Goal: Find specific page/section

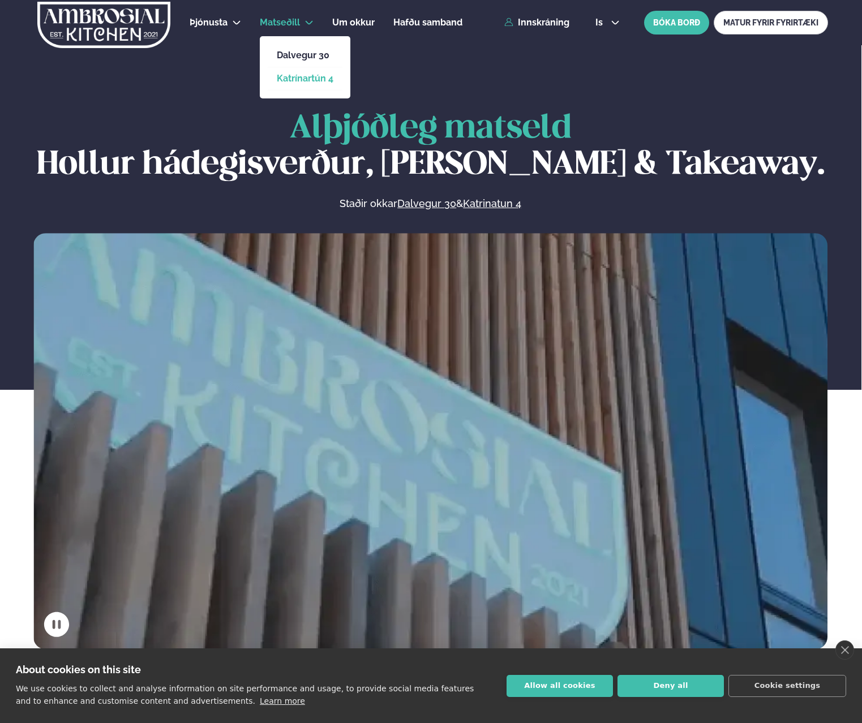
click at [301, 77] on link "Katrínartún 4" at bounding box center [305, 78] width 57 height 9
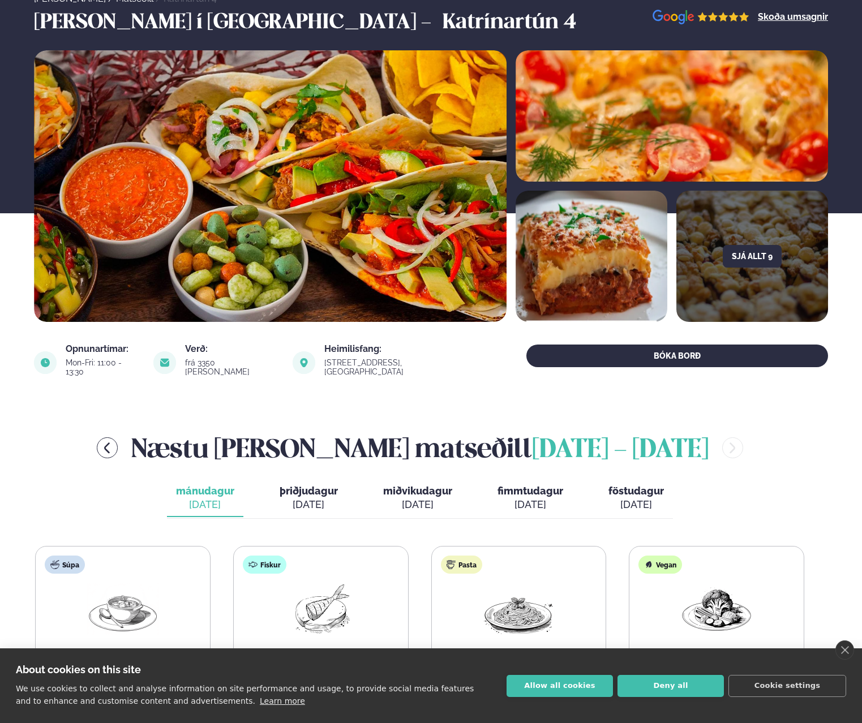
scroll to position [346, 0]
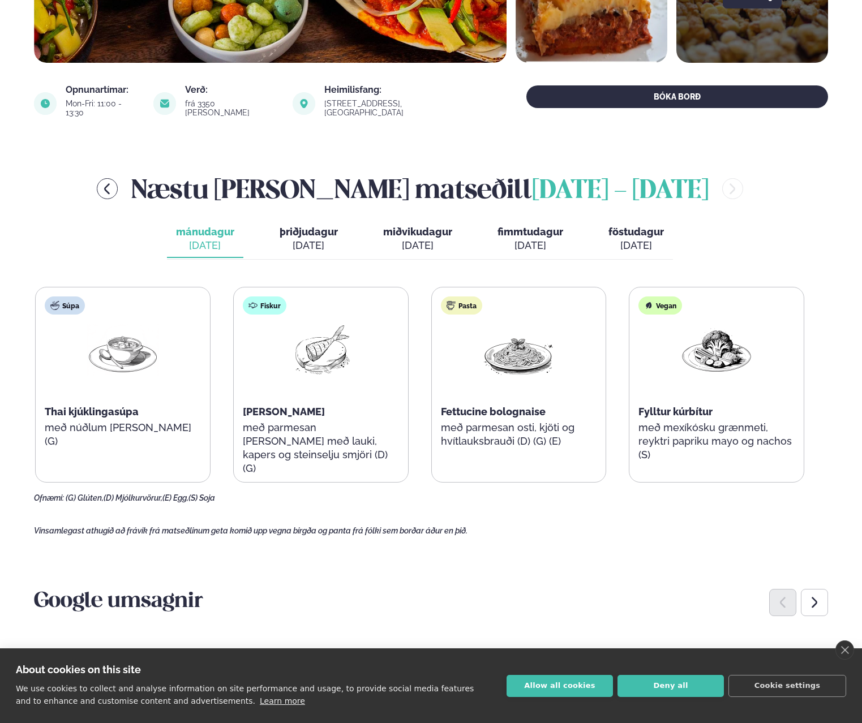
click at [299, 227] on span "þriðjudagur" at bounding box center [309, 232] width 58 height 12
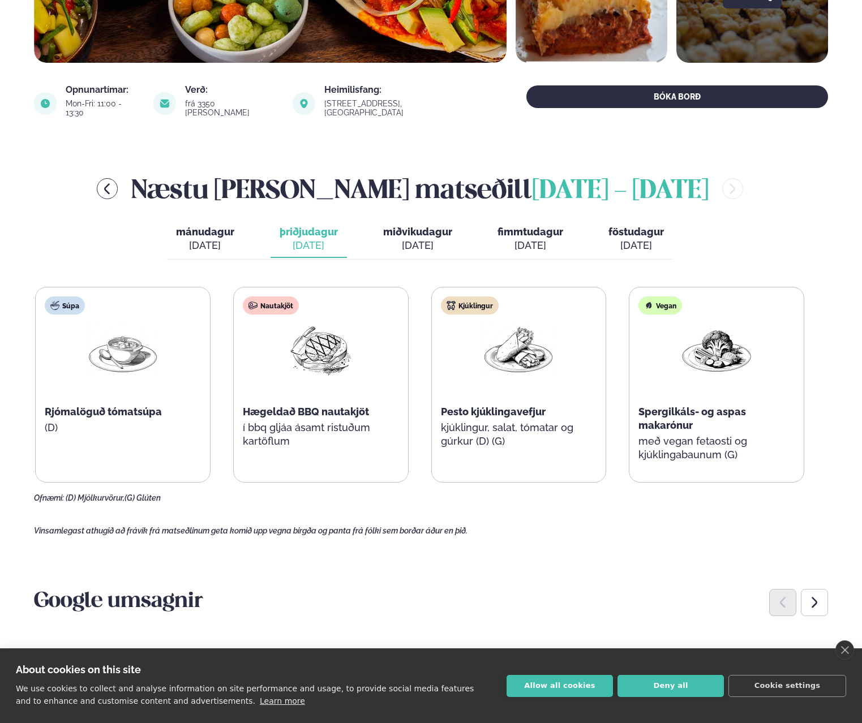
click at [404, 226] on span "miðvikudagur" at bounding box center [417, 232] width 69 height 12
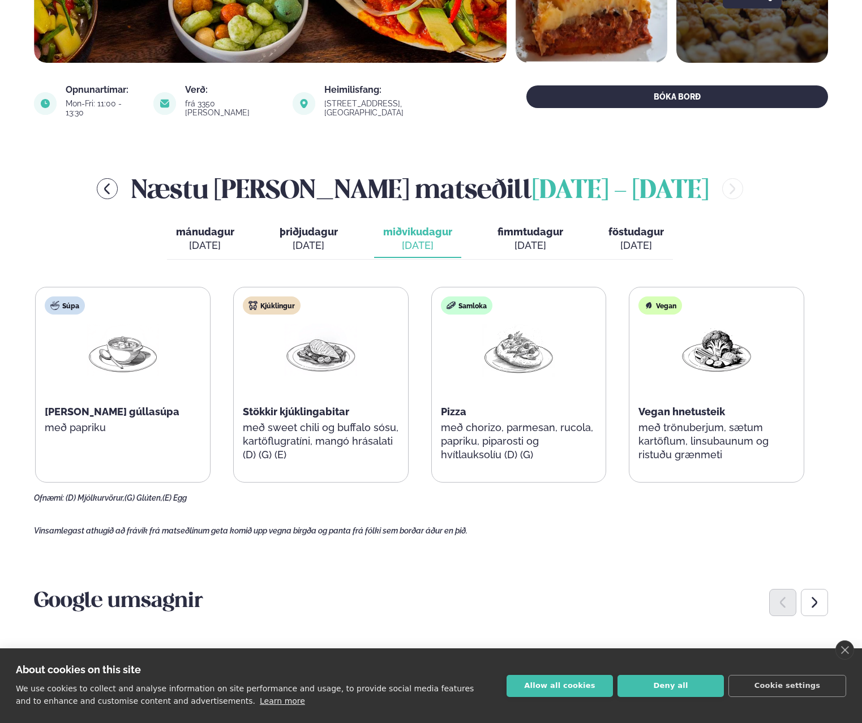
click at [524, 226] on span "fimmtudagur" at bounding box center [531, 232] width 66 height 12
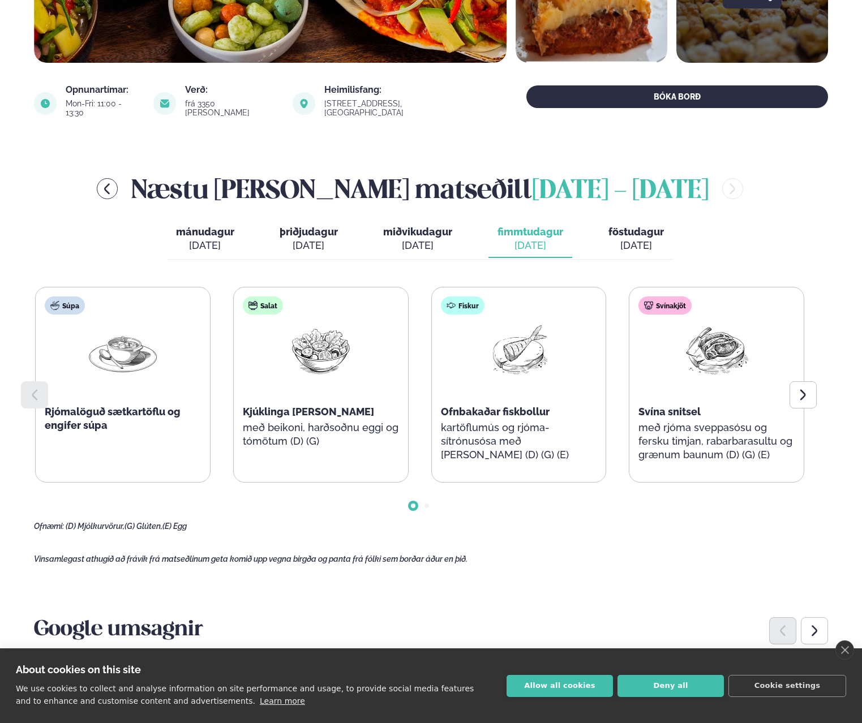
click at [633, 226] on span "föstudagur" at bounding box center [636, 232] width 55 height 12
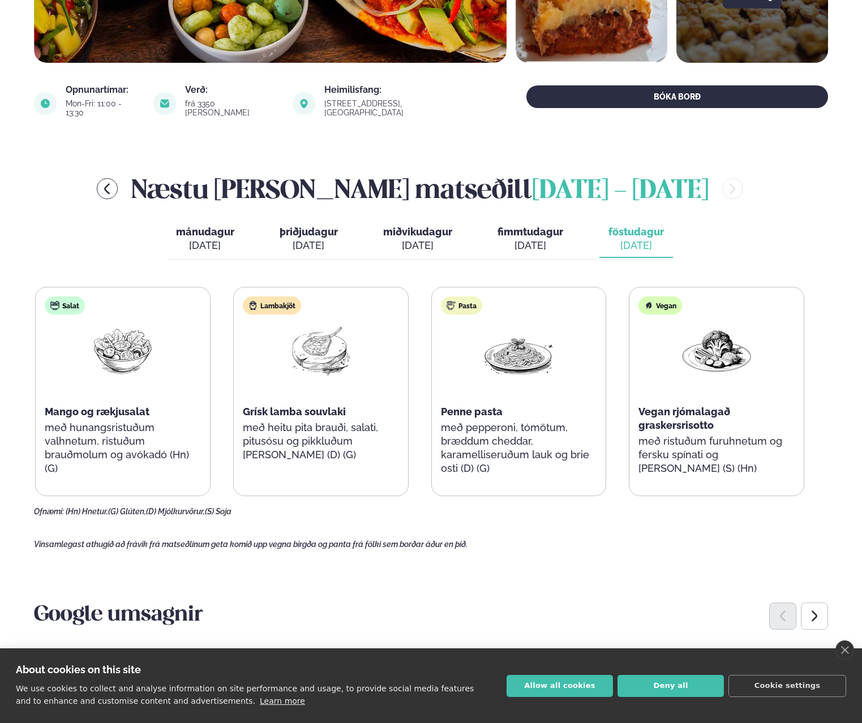
click at [527, 226] on span "fimmtudagur" at bounding box center [531, 232] width 66 height 12
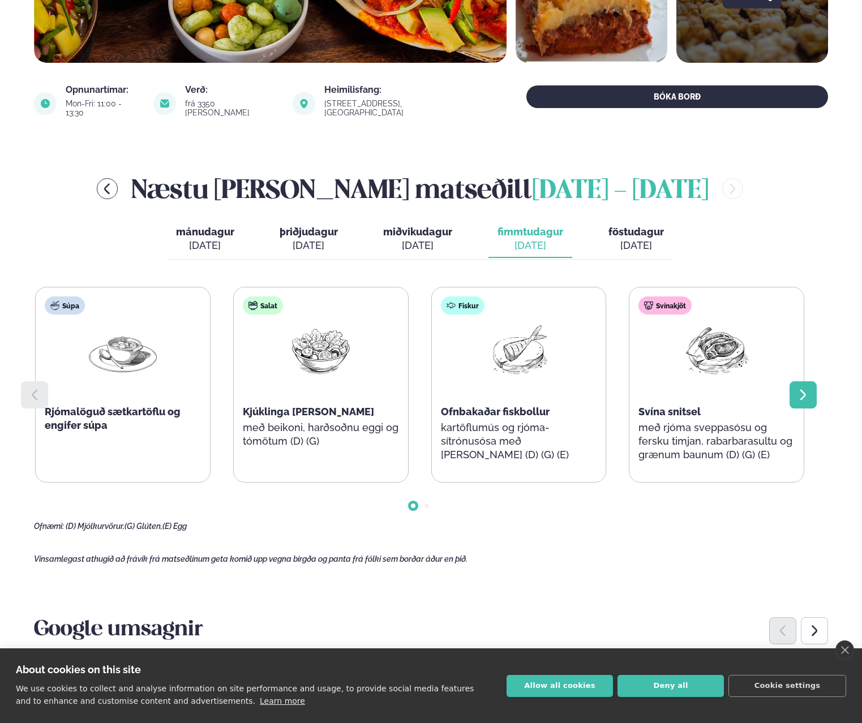
click at [795, 387] on div at bounding box center [803, 395] width 27 height 27
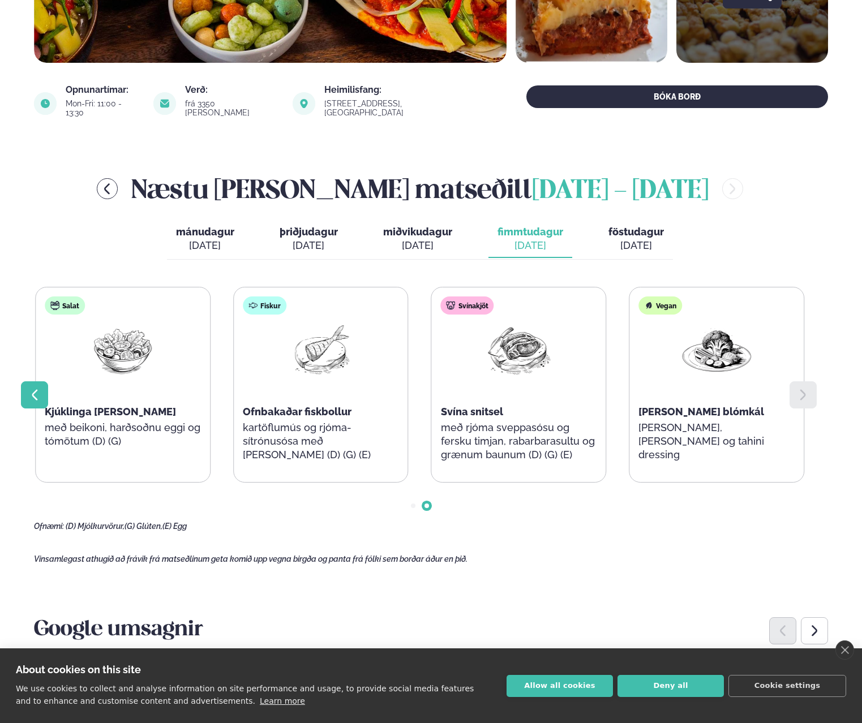
click at [33, 390] on icon at bounding box center [35, 395] width 6 height 11
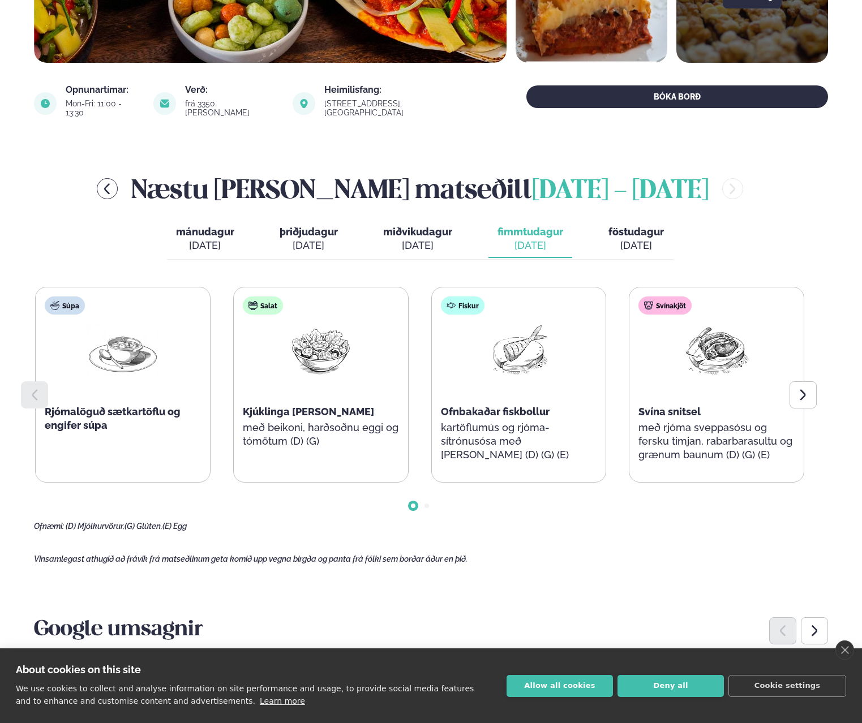
click at [32, 388] on icon at bounding box center [35, 395] width 14 height 14
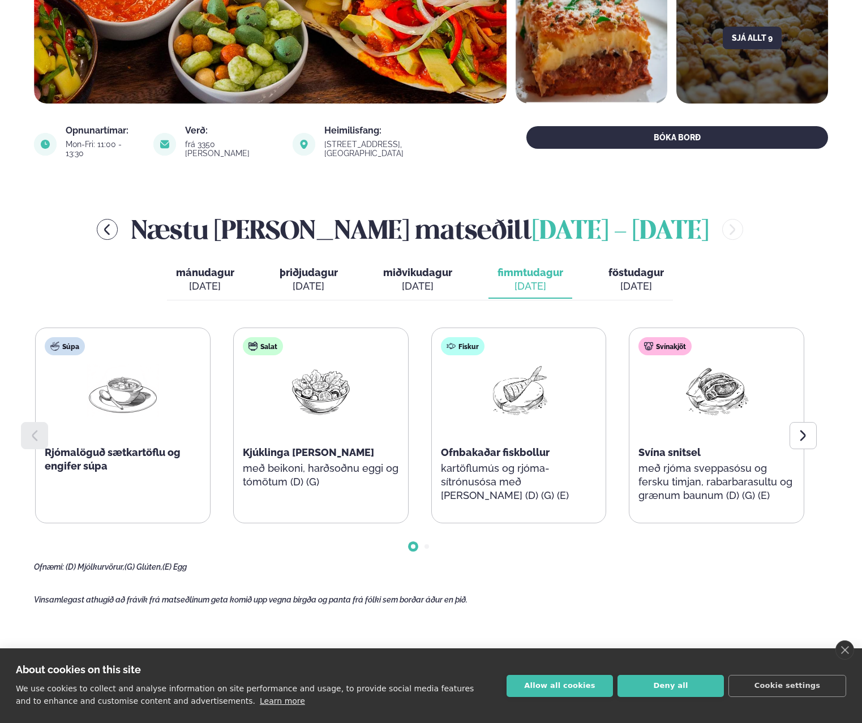
scroll to position [0, 0]
